Goal: Task Accomplishment & Management: Manage account settings

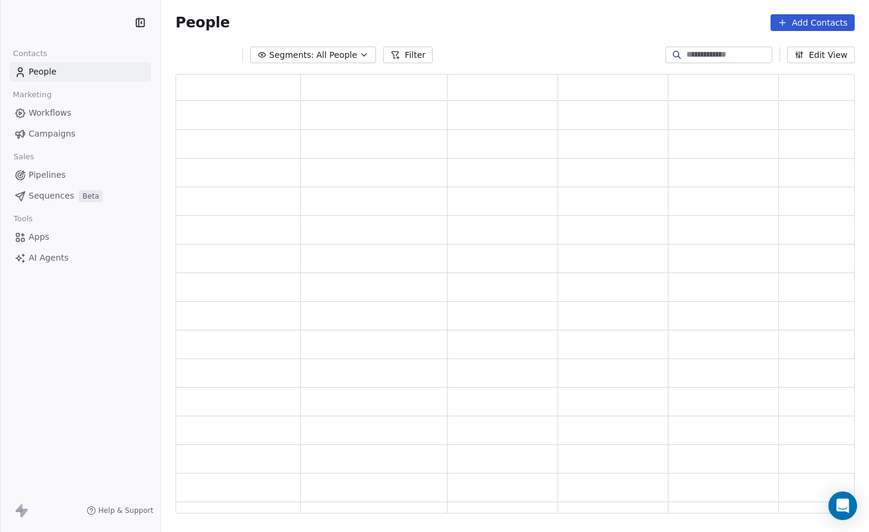
click at [33, 236] on span "Apps" at bounding box center [39, 237] width 21 height 13
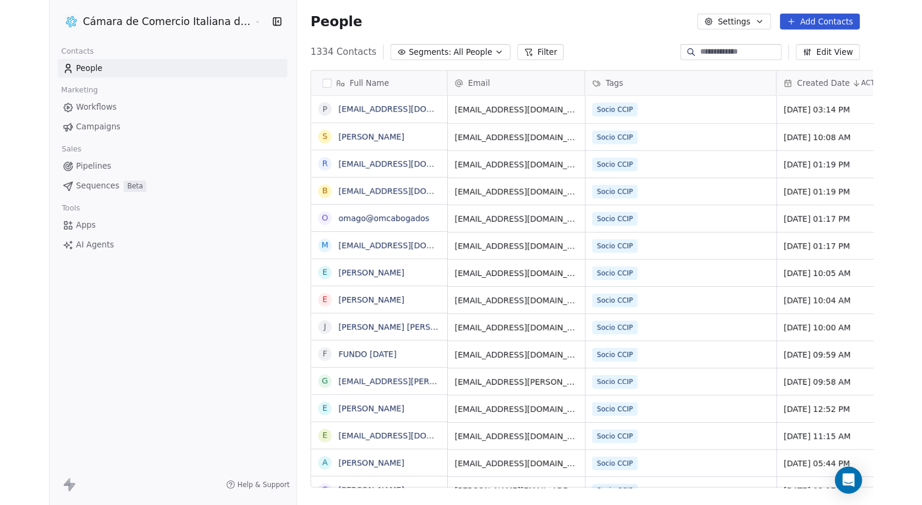
scroll to position [468, 665]
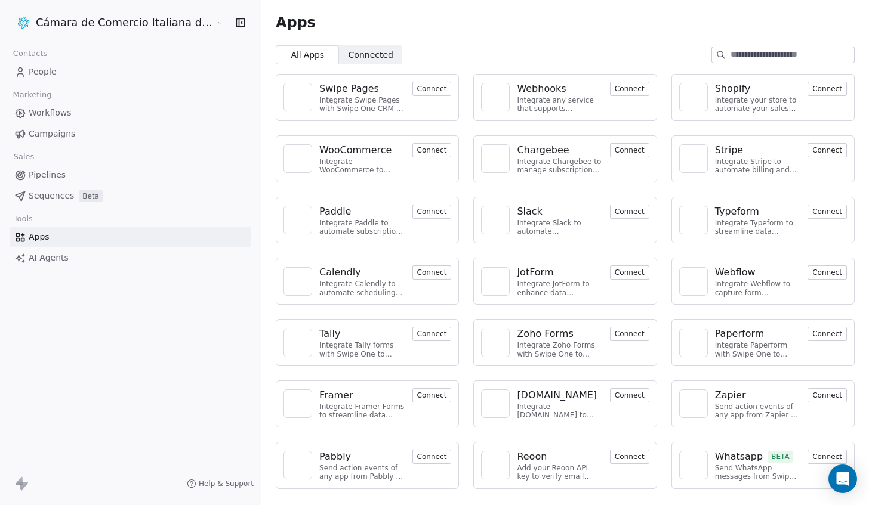
click at [44, 73] on span "People" at bounding box center [43, 72] width 28 height 13
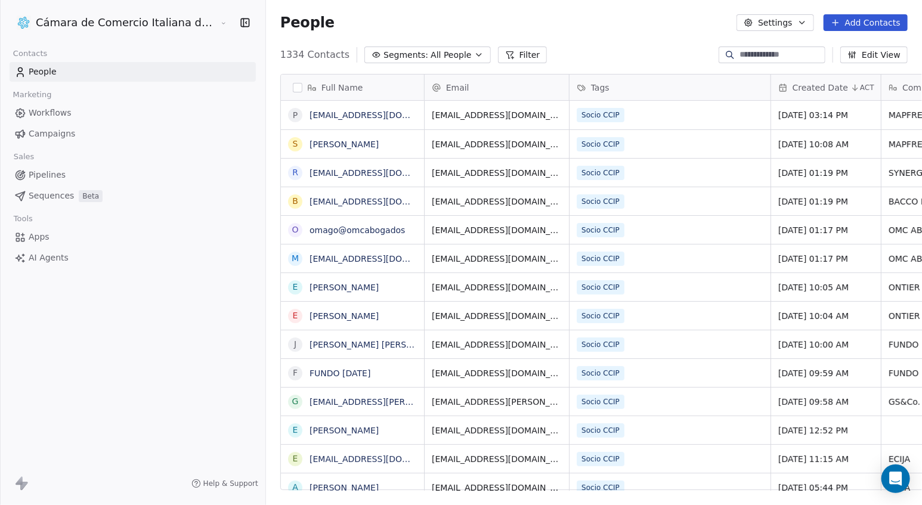
scroll to position [444, 718]
click at [868, 56] on button "Edit View" at bounding box center [874, 55] width 67 height 17
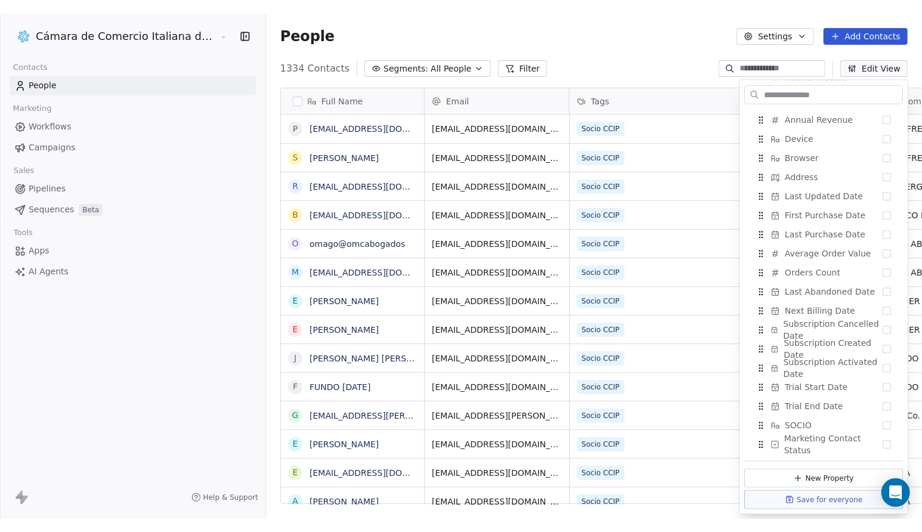
scroll to position [0, 0]
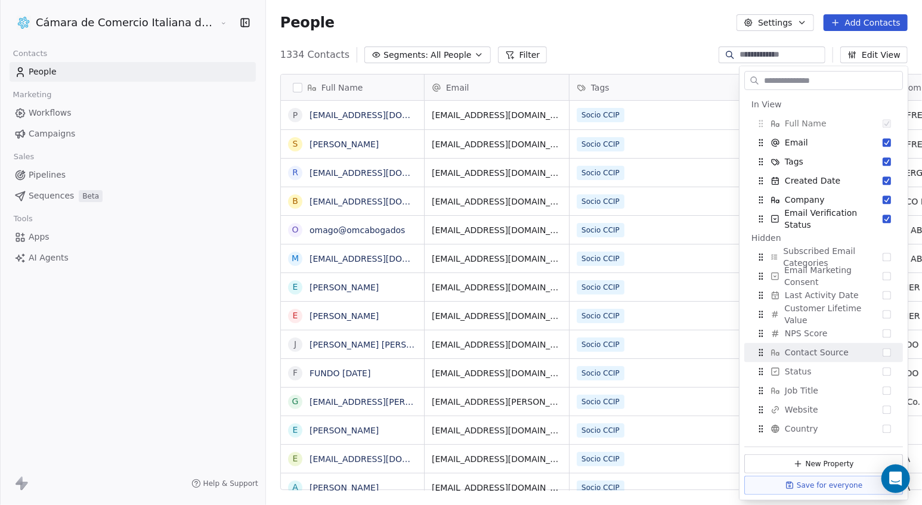
click at [574, 52] on div "1334 Contacts Segments: All People Filter Edit View" at bounding box center [594, 54] width 656 height 19
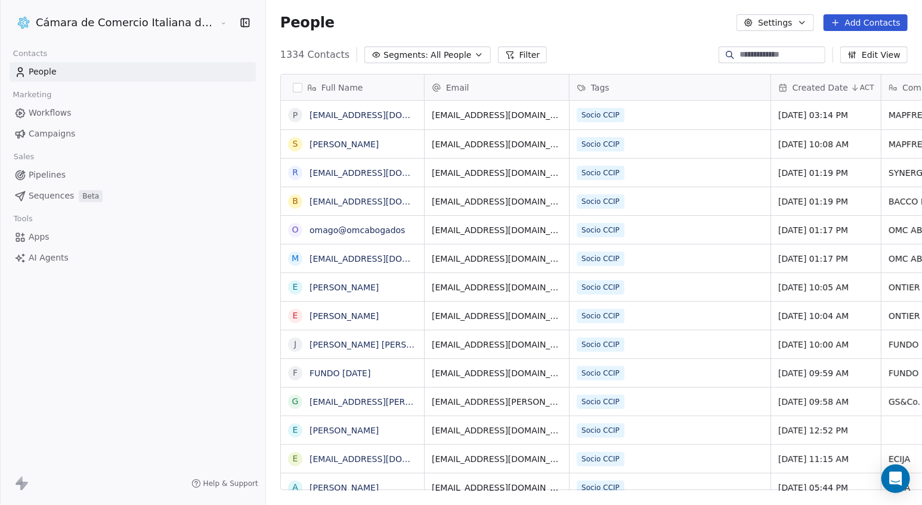
click at [103, 27] on html "Cámara de Comercio Italiana del Perú Contacts People Marketing Workflows Campai…" at bounding box center [461, 252] width 922 height 505
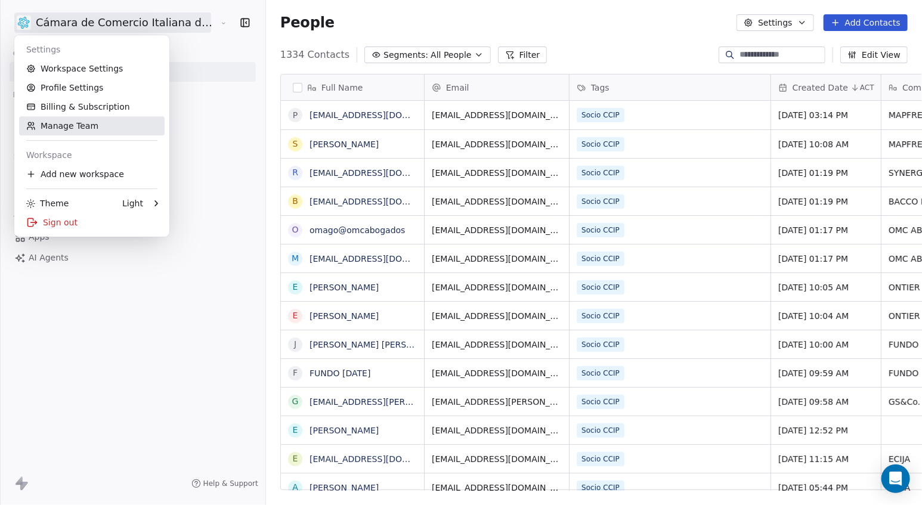
click at [62, 129] on link "Manage Team" at bounding box center [92, 125] width 146 height 19
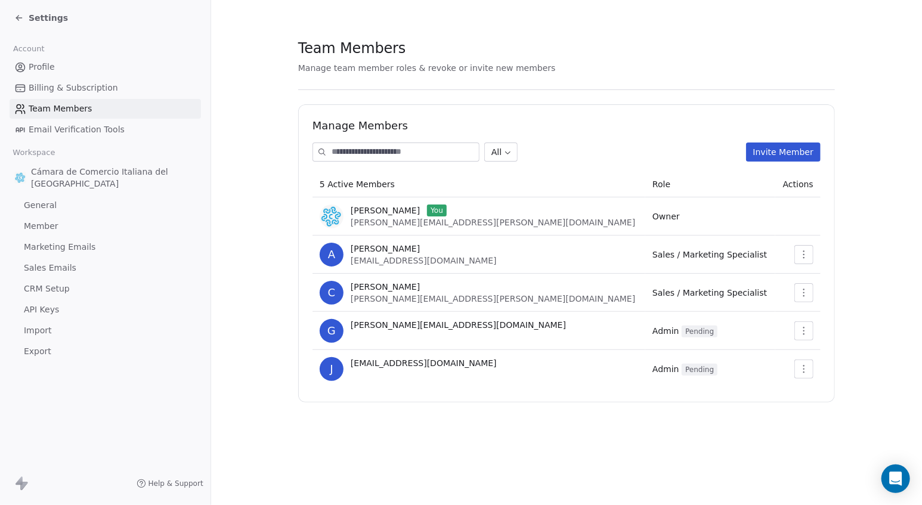
click at [772, 153] on button "Invite Member" at bounding box center [783, 152] width 75 height 19
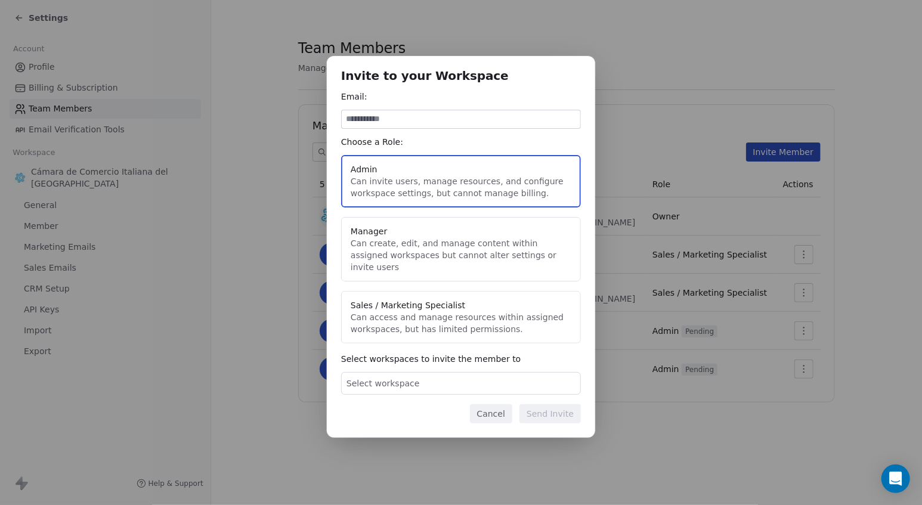
click at [247, 315] on div "Invite to your Workspace Email: Choose a Role: Admin Can invite users, manage r…" at bounding box center [461, 252] width 922 height 431
click at [496, 410] on button "Cancel" at bounding box center [491, 413] width 42 height 19
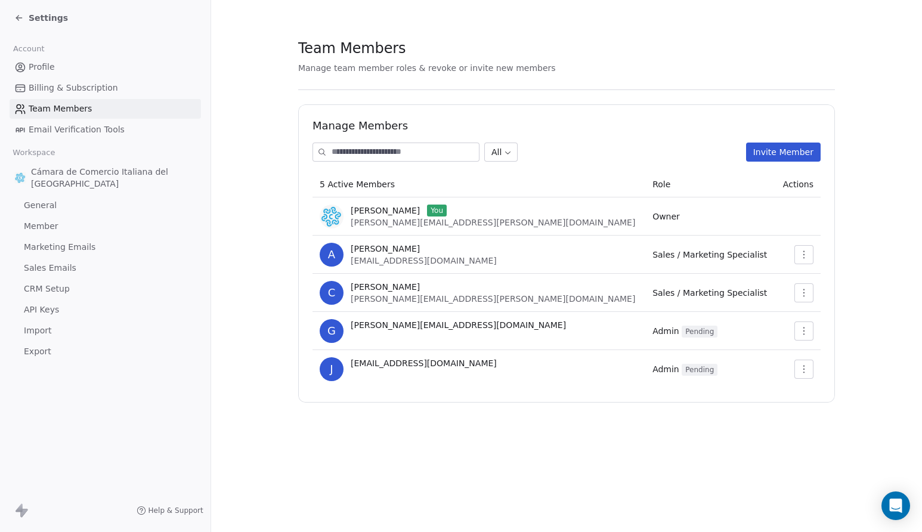
click at [19, 18] on icon at bounding box center [19, 18] width 10 height 10
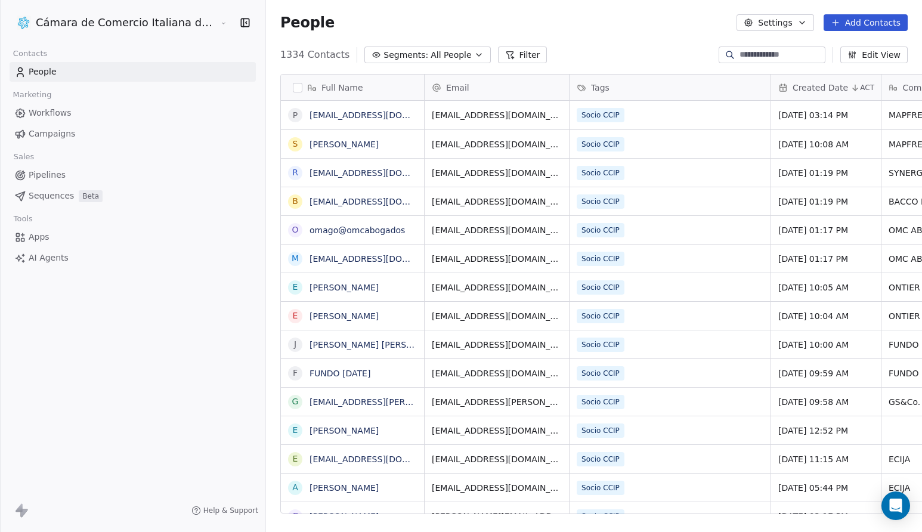
scroll to position [468, 715]
